Goal: Task Accomplishment & Management: Use online tool/utility

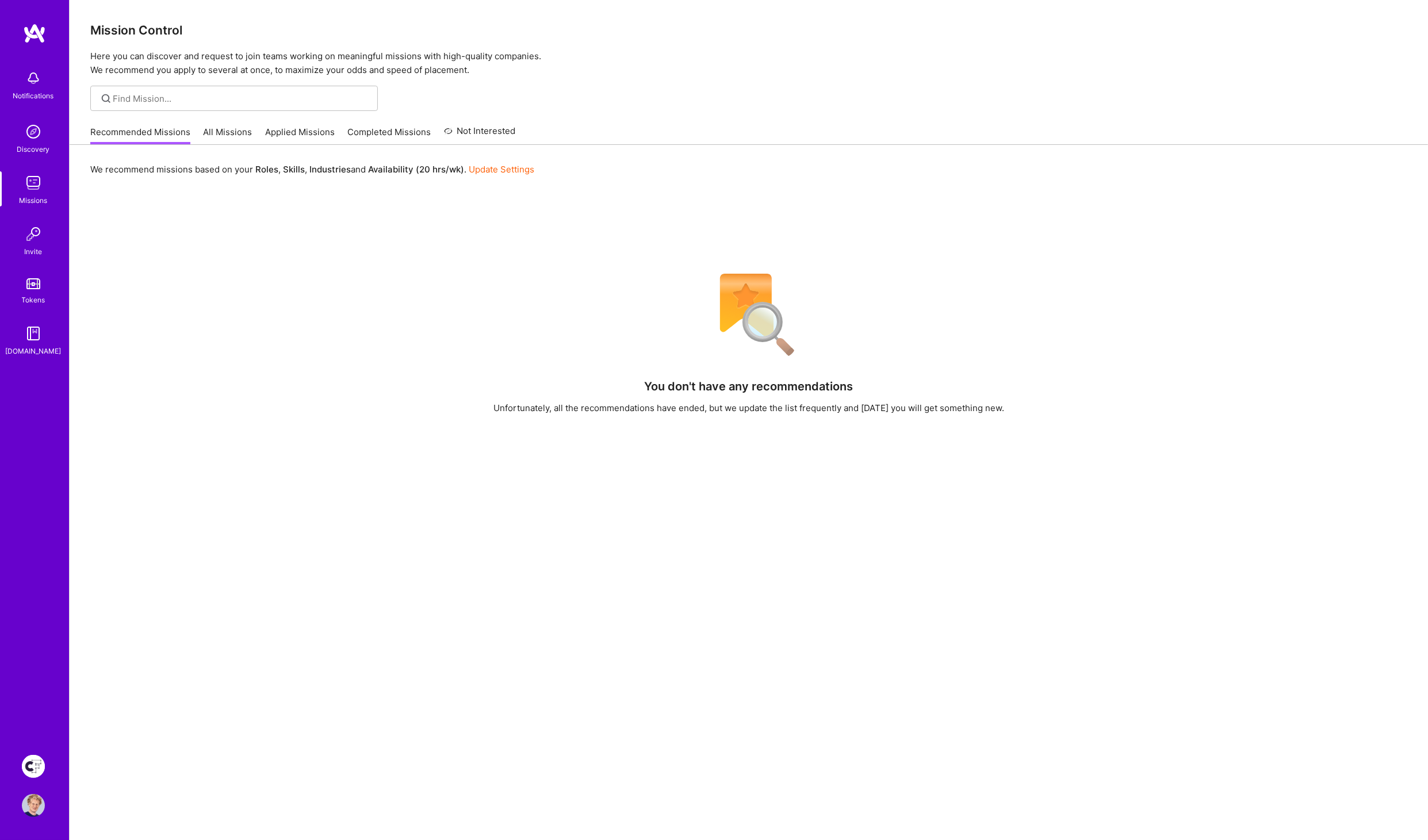
click at [39, 760] on img at bounding box center [33, 766] width 23 height 23
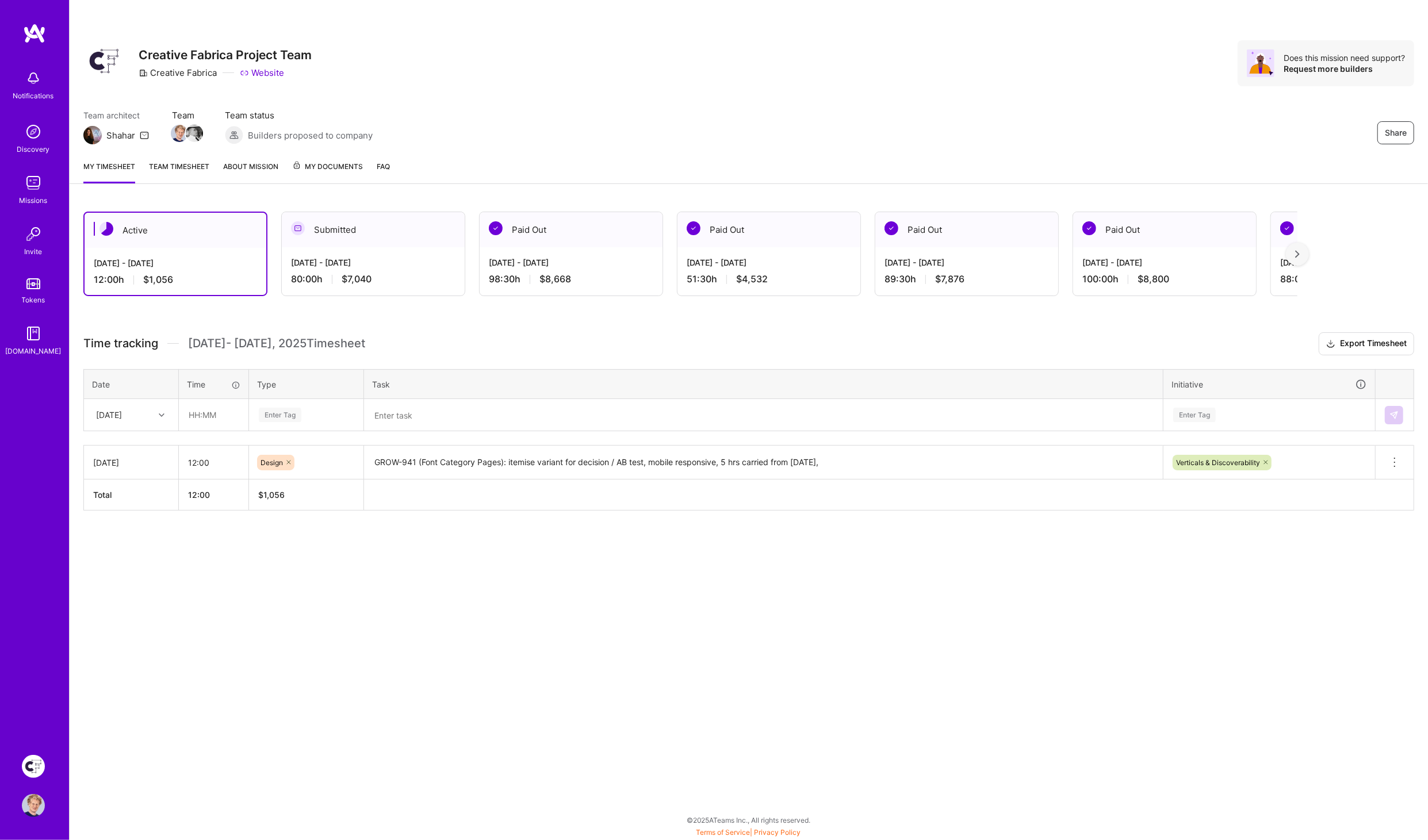
click at [897, 459] on textarea "GROW-941 (Font Category Pages): itemise variant for decision / AB test, mobile …" at bounding box center [764, 463] width 796 height 32
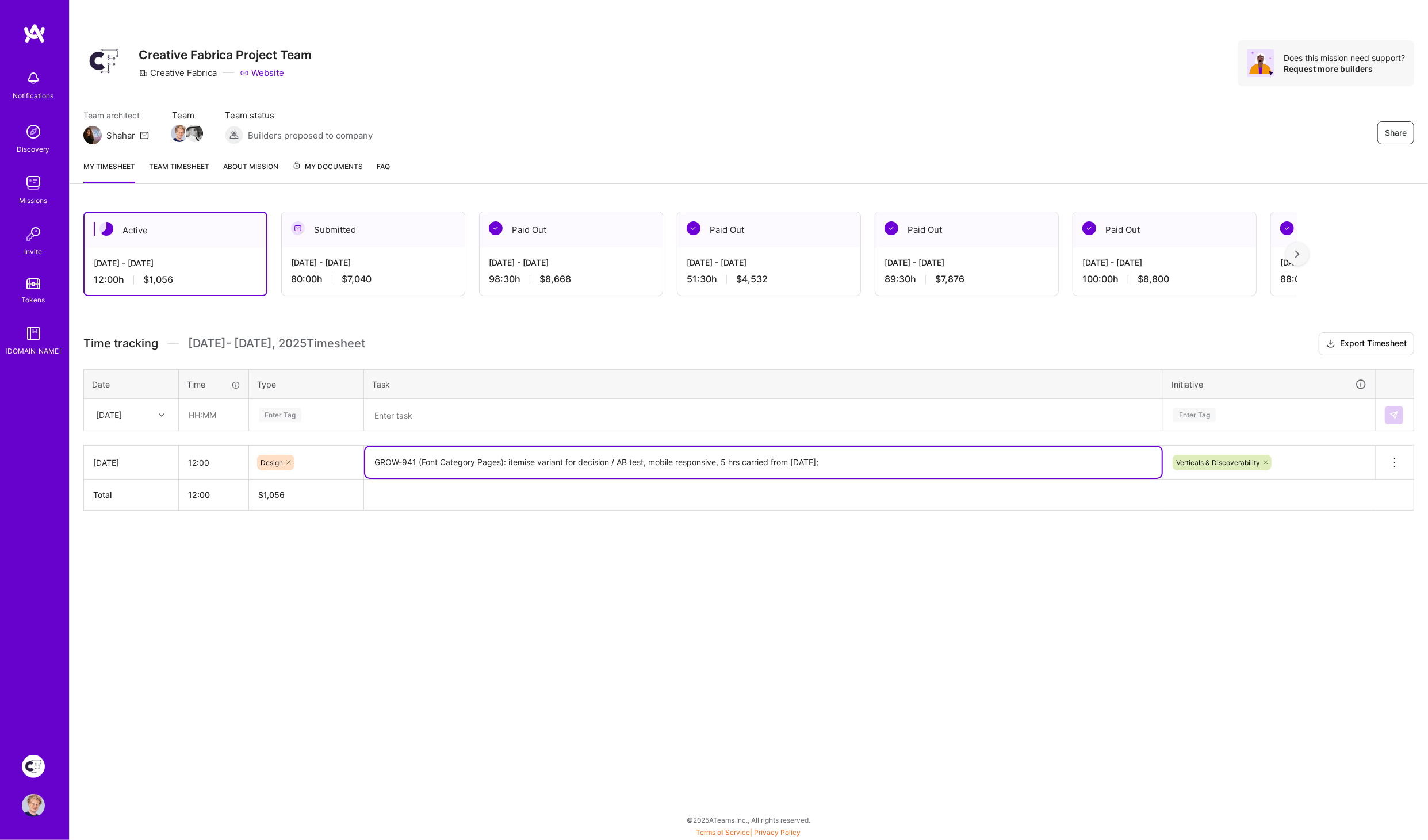
paste textarea "GROW-910 (All Font Categories)"
type textarea "GROW-941 (Font Category Pages): itemise variant for decision / AB test, mobile …"
click at [221, 456] on input "12:00" at bounding box center [213, 463] width 69 height 31
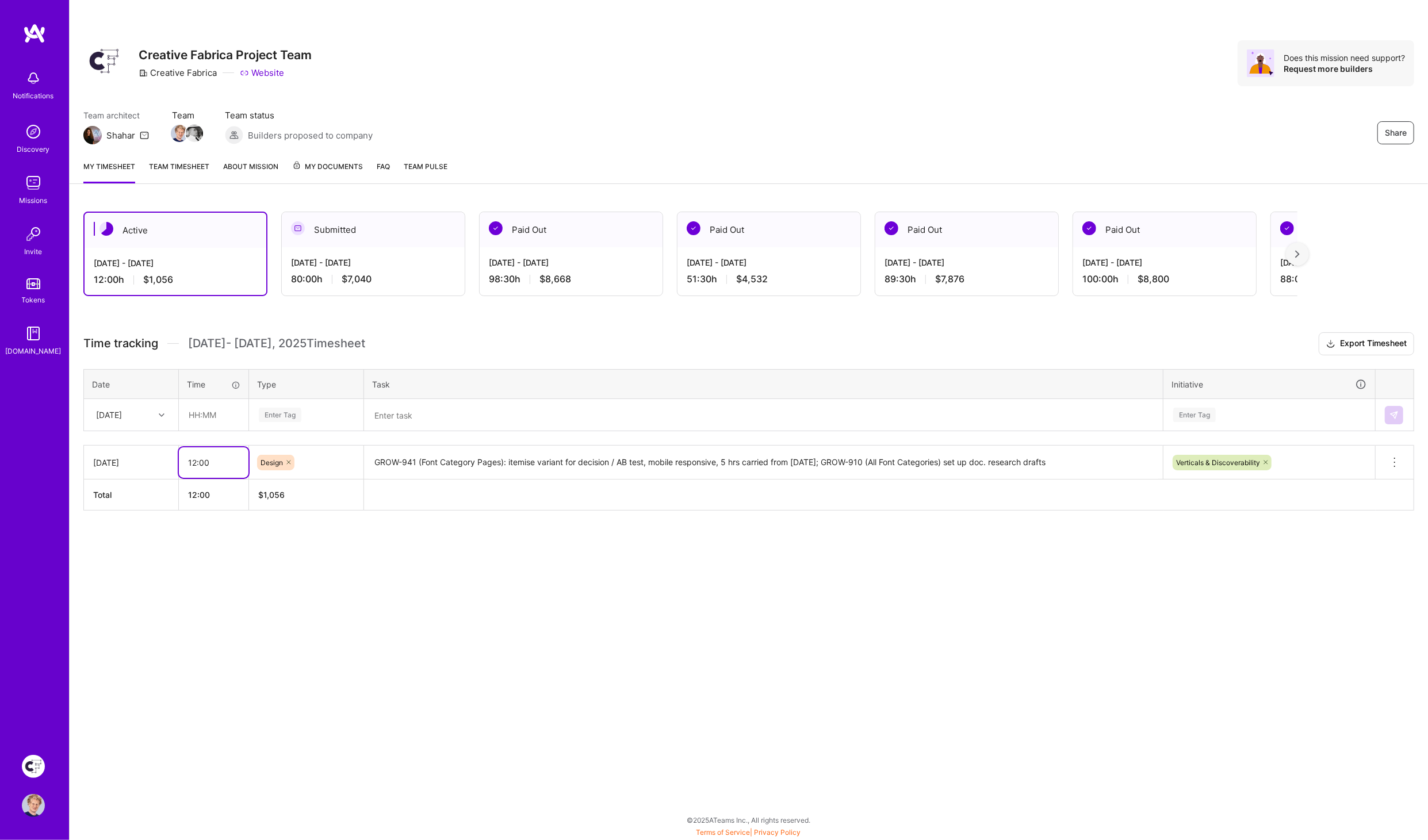
click at [221, 456] on input "12:00" at bounding box center [213, 463] width 69 height 31
click at [226, 466] on input "04:00" at bounding box center [213, 463] width 69 height 31
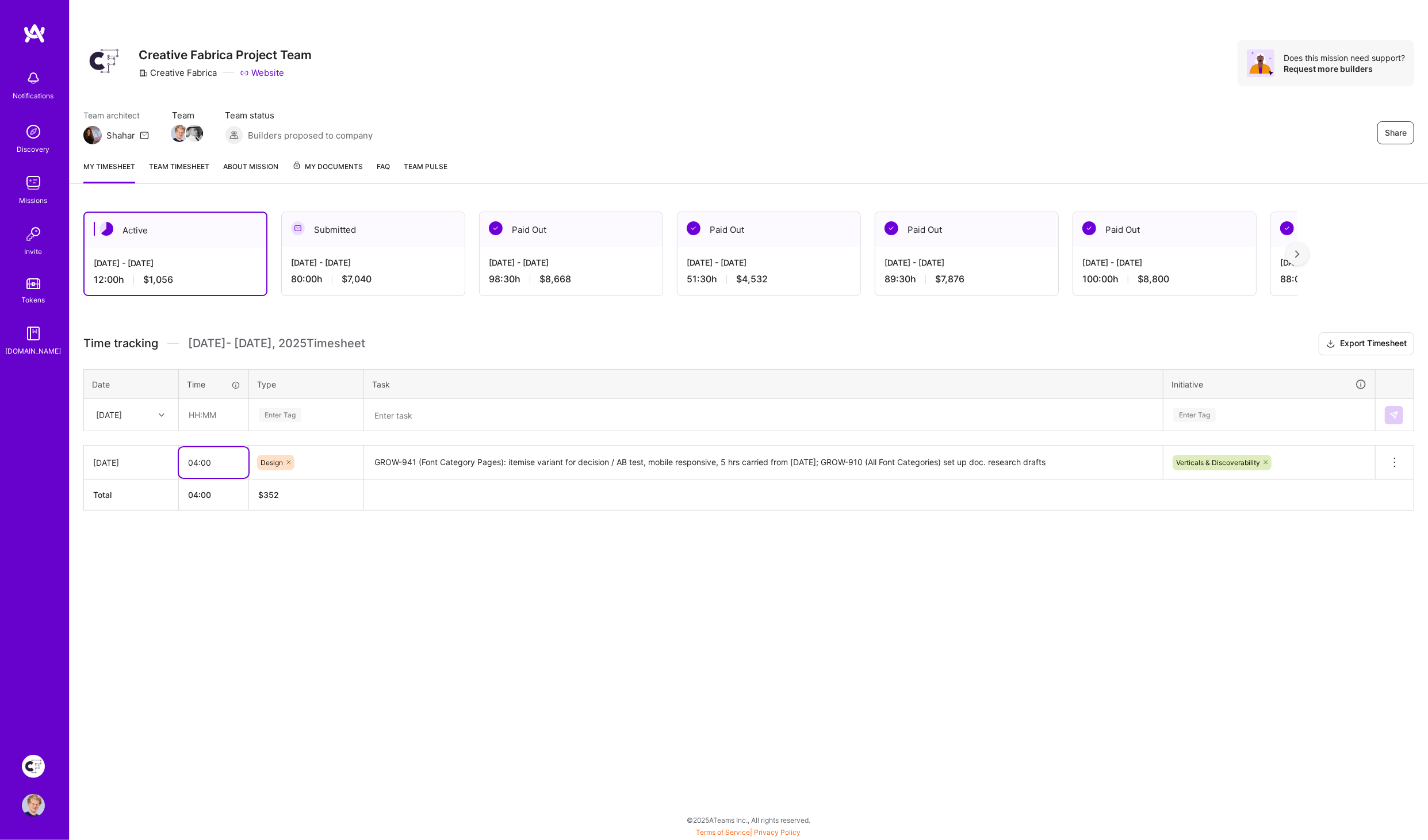
click at [228, 463] on input "04:00" at bounding box center [213, 463] width 69 height 31
type input "14:00"
click at [507, 566] on div "Share Creative Fabrica Project Team Creative Fabrica Website Does this mission …" at bounding box center [749, 420] width 1359 height 840
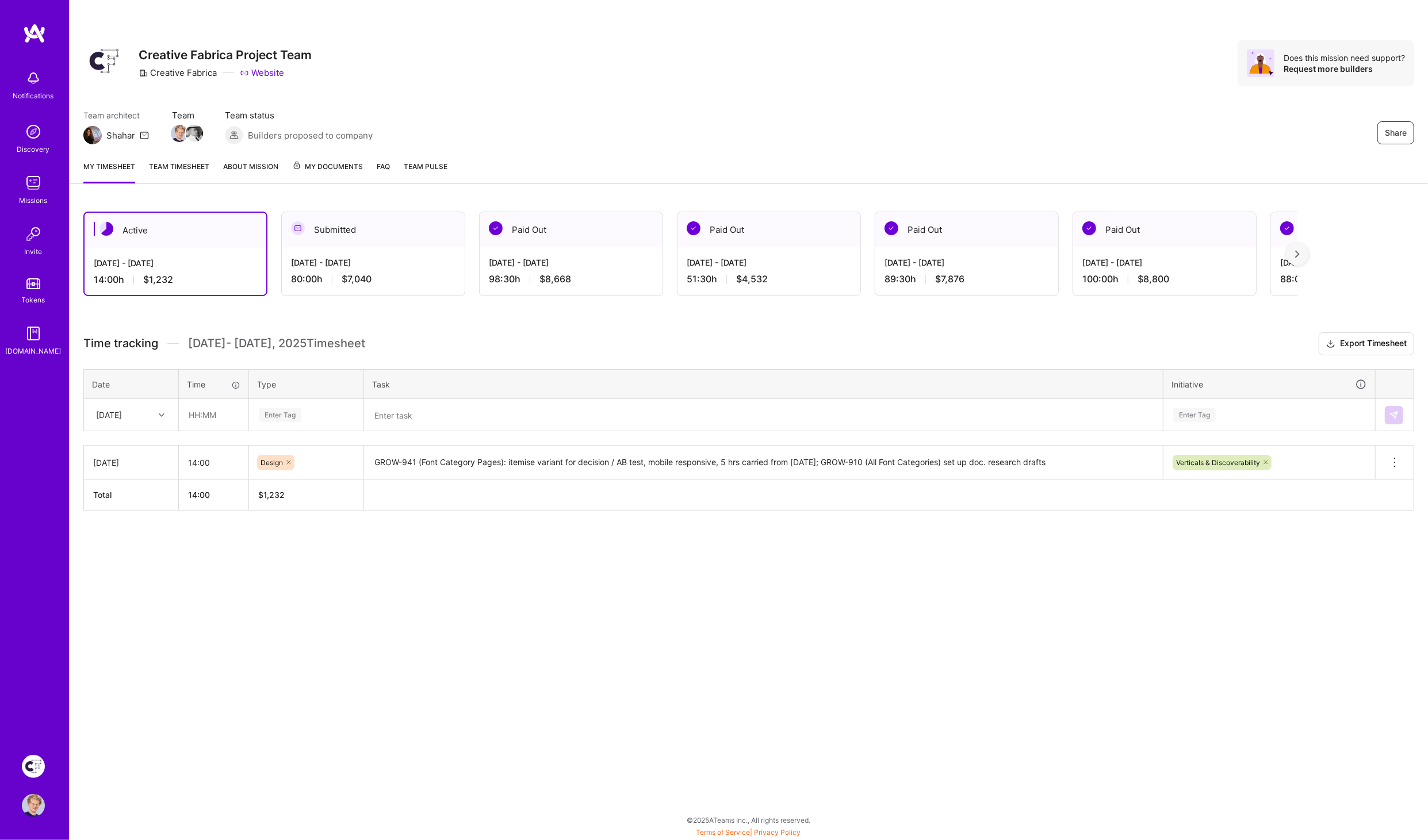
click at [607, 623] on div "Share Creative Fabrica Project Team Creative Fabrica Website Does this mission …" at bounding box center [749, 420] width 1359 height 840
